Goal: Task Accomplishment & Management: Use online tool/utility

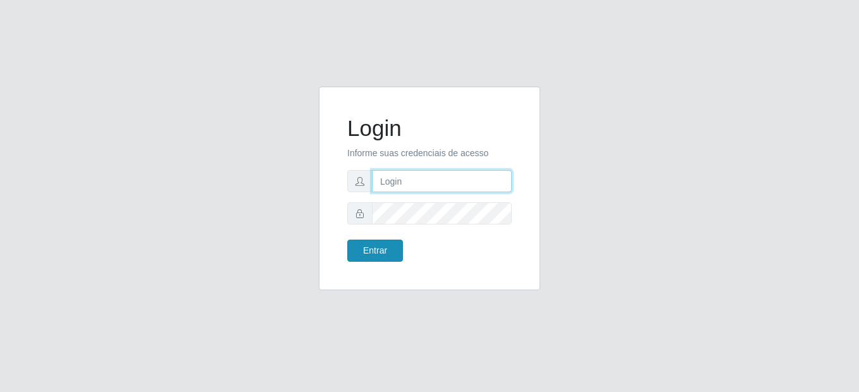
type input "mariabemais@B8"
click at [394, 255] on button "Entrar" at bounding box center [375, 251] width 56 height 22
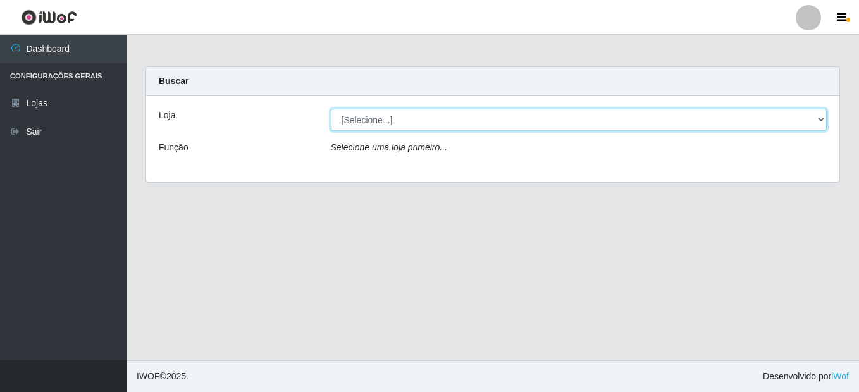
click at [443, 116] on select "[Selecione...] Bemais Supermercados - B8 [PERSON_NAME]" at bounding box center [579, 120] width 496 height 22
select select "413"
click at [331, 109] on select "[Selecione...] Bemais Supermercados - B8 [PERSON_NAME]" at bounding box center [579, 120] width 496 height 22
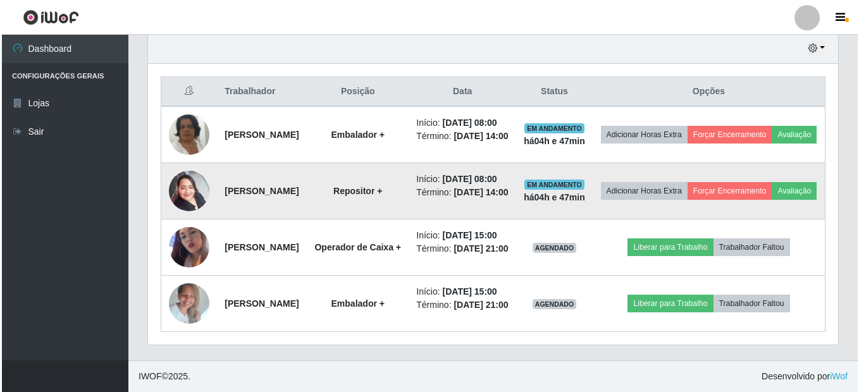
scroll to position [539, 0]
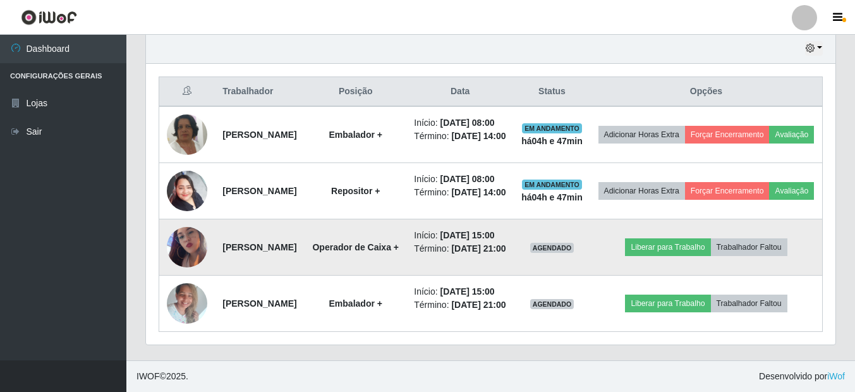
click at [193, 214] on img at bounding box center [187, 247] width 40 height 72
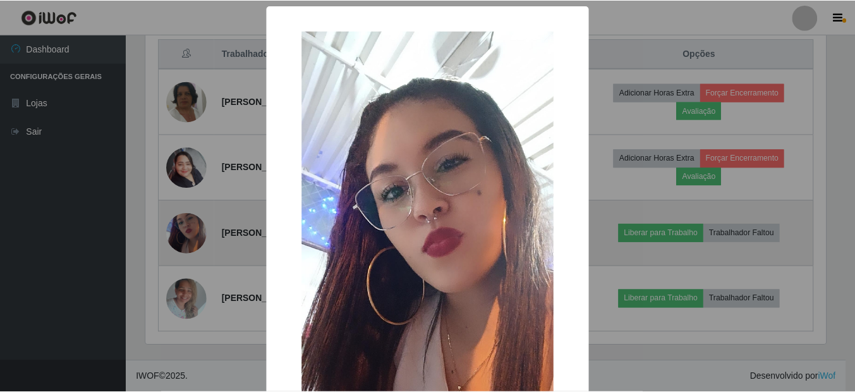
scroll to position [262, 683]
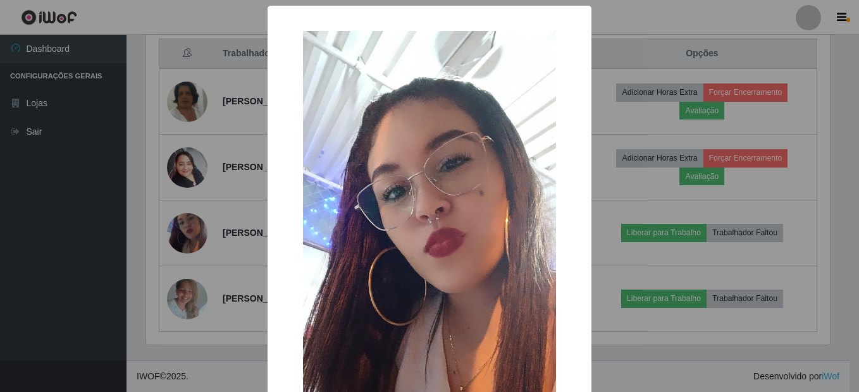
click at [193, 214] on div "× OK Cancel" at bounding box center [429, 196] width 859 height 392
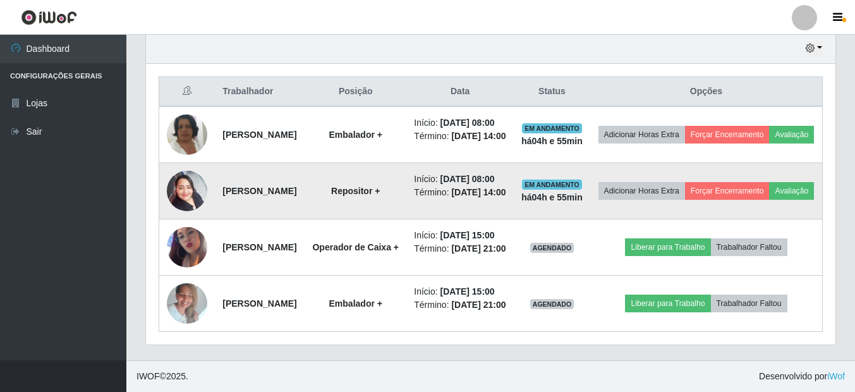
scroll to position [539, 0]
